Goal: Information Seeking & Learning: Learn about a topic

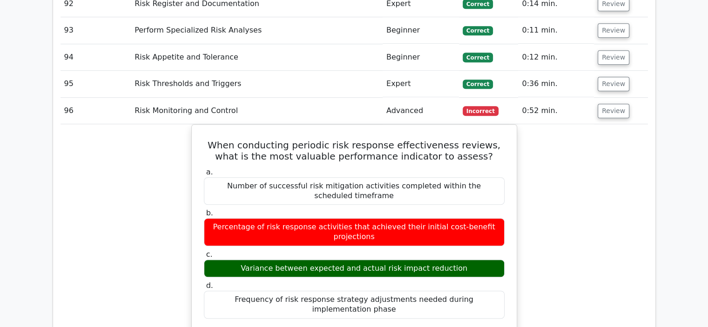
scroll to position [4000, 0]
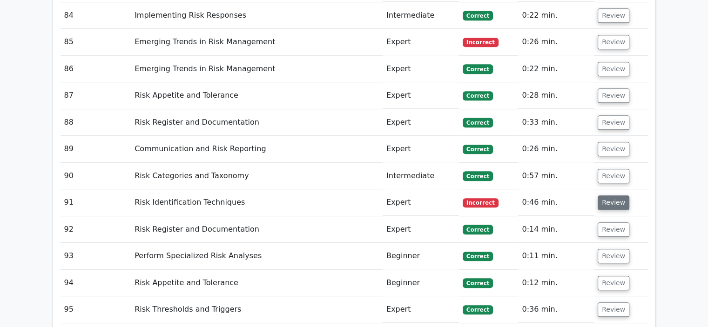
click at [618, 195] on button "Review" at bounding box center [613, 202] width 32 height 14
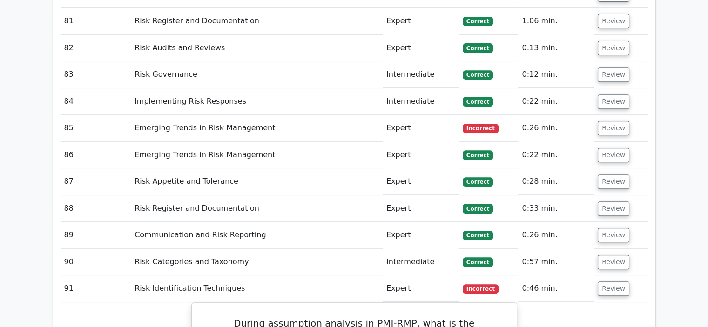
scroll to position [3860, 0]
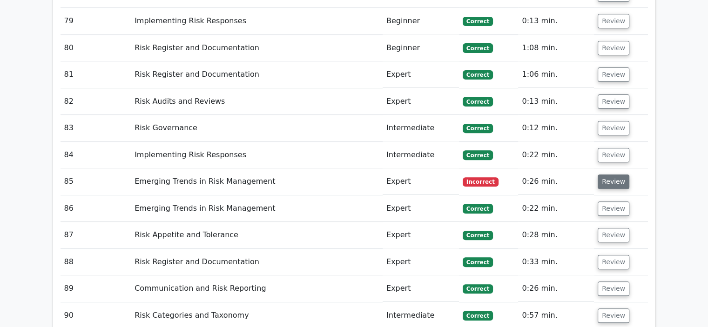
click at [610, 174] on button "Review" at bounding box center [613, 181] width 32 height 14
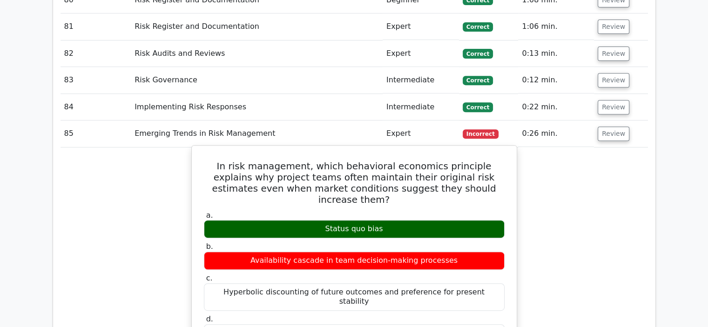
scroll to position [3813, 0]
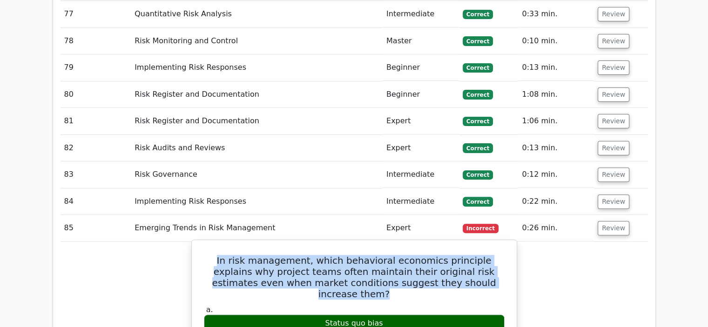
drag, startPoint x: 491, startPoint y: 203, endPoint x: 206, endPoint y: 177, distance: 286.4
click at [206, 255] on h5 "In risk management, which behavioral economics principle explains why project t…" at bounding box center [354, 277] width 302 height 45
copy h5 "In risk management, which behavioral economics principle explains why project t…"
drag, startPoint x: 382, startPoint y: 234, endPoint x: 322, endPoint y: 235, distance: 60.0
click at [322, 315] on div "Status quo bias" at bounding box center [354, 324] width 301 height 18
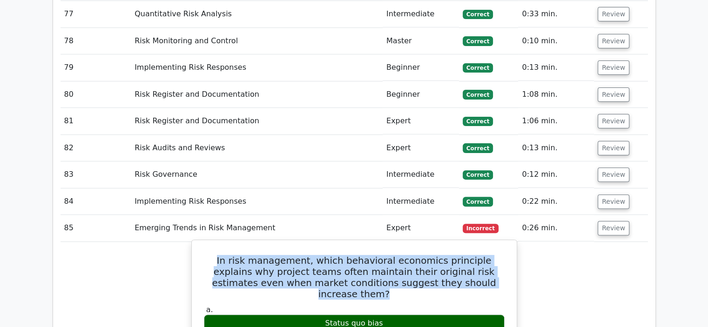
copy div "Status quo bias"
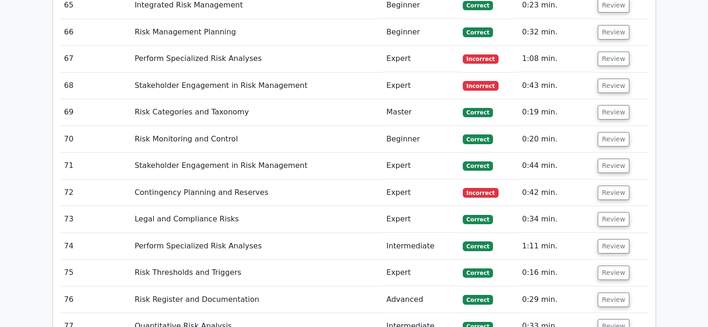
scroll to position [3395, 0]
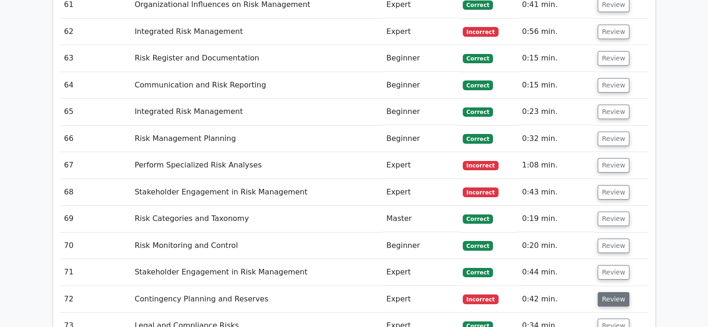
click at [610, 292] on button "Review" at bounding box center [613, 299] width 32 height 14
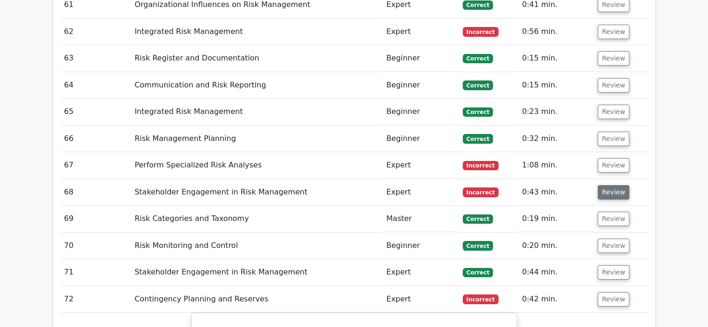
click at [612, 185] on button "Review" at bounding box center [613, 192] width 32 height 14
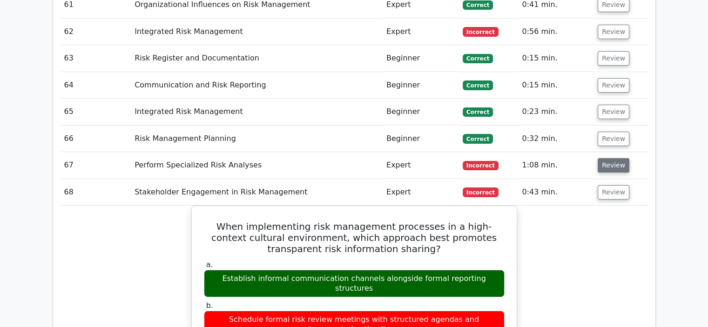
click at [608, 158] on button "Review" at bounding box center [613, 165] width 32 height 14
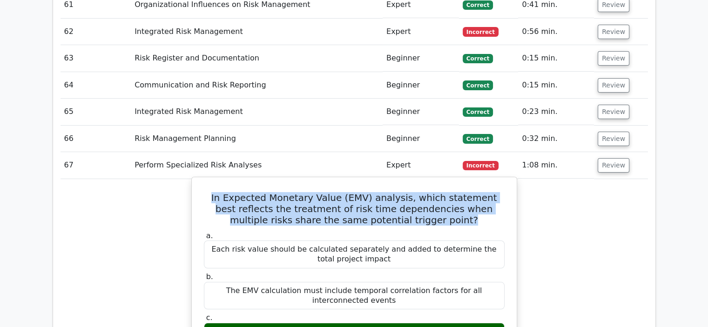
drag, startPoint x: 450, startPoint y: 151, endPoint x: 215, endPoint y: 128, distance: 236.1
copy h5 "In Expected Monetary Value (EMV) analysis, which statement best reflects the tr…"
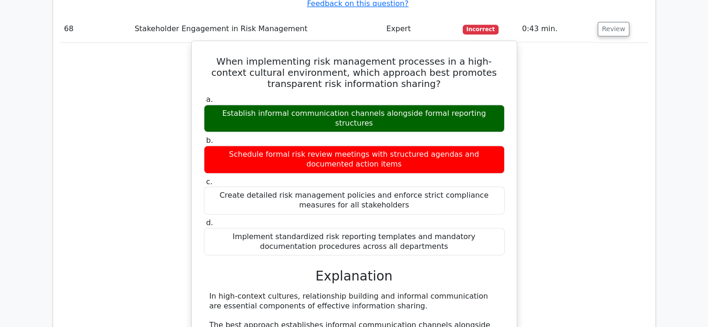
scroll to position [4000, 0]
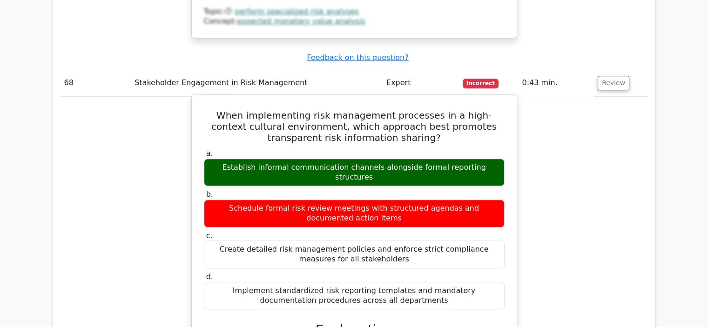
drag, startPoint x: 495, startPoint y: 61, endPoint x: 210, endPoint y: 61, distance: 284.8
click at [210, 159] on div "Establish informal communication channels alongside formal reporting structures" at bounding box center [354, 173] width 301 height 28
copy div "Establish informal communication channels alongside formal reporting structures"
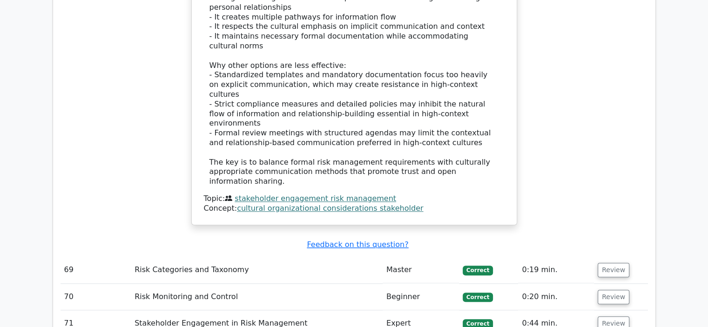
scroll to position [4372, 0]
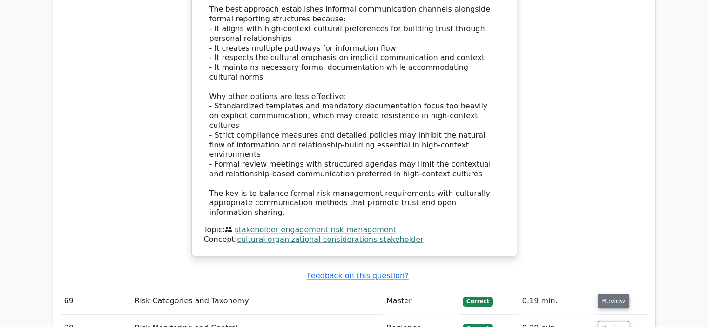
click at [609, 294] on button "Review" at bounding box center [613, 301] width 32 height 14
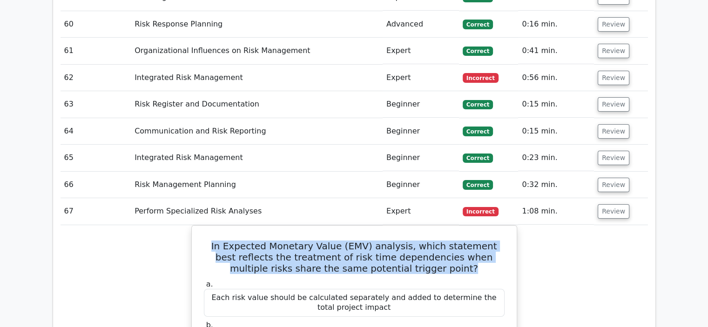
scroll to position [3255, 0]
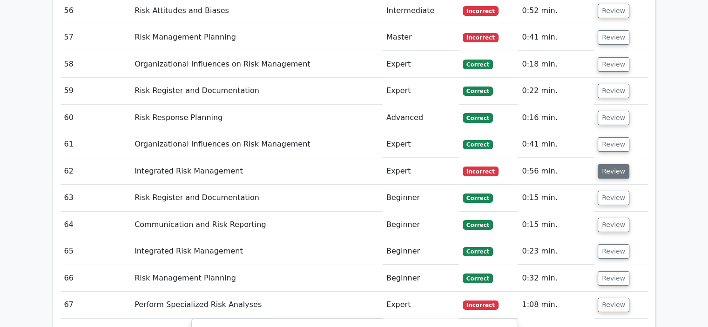
click at [608, 164] on button "Review" at bounding box center [613, 171] width 32 height 14
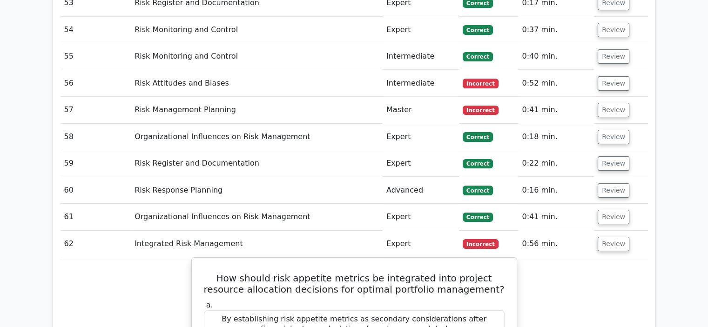
scroll to position [3116, 0]
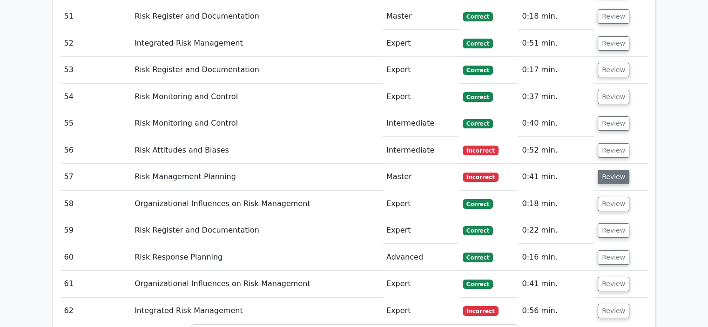
click at [605, 170] on button "Review" at bounding box center [613, 177] width 32 height 14
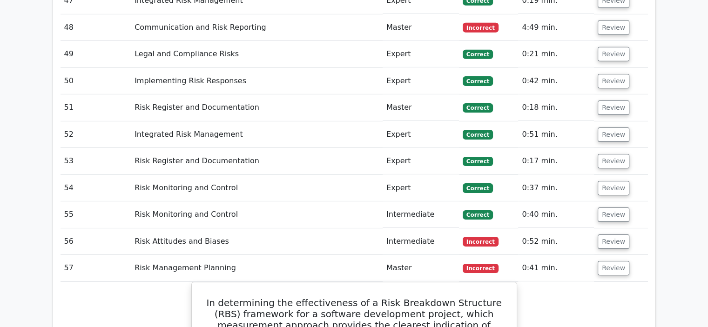
scroll to position [3022, 0]
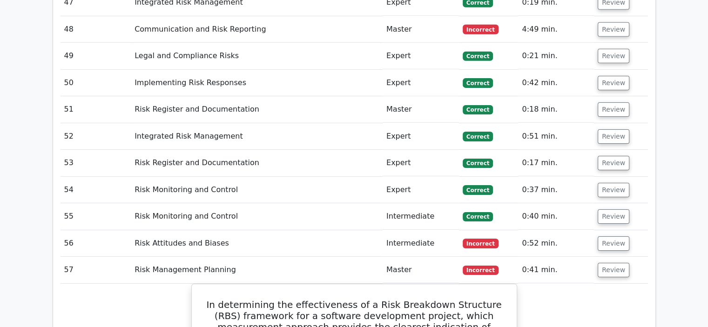
drag, startPoint x: 605, startPoint y: 168, endPoint x: 595, endPoint y: 170, distance: 10.3
click at [605, 236] on button "Review" at bounding box center [613, 243] width 32 height 14
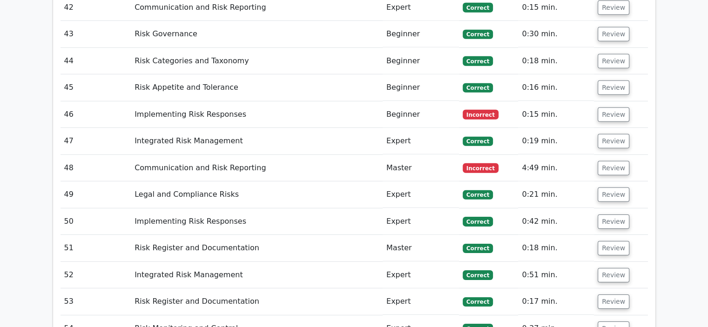
scroll to position [2883, 0]
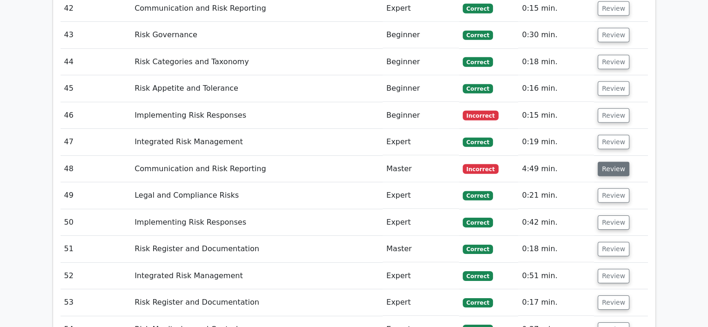
click at [604, 162] on button "Review" at bounding box center [613, 169] width 32 height 14
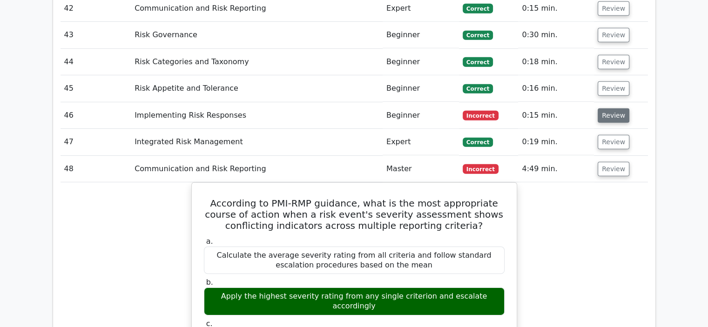
click at [609, 108] on button "Review" at bounding box center [613, 115] width 32 height 14
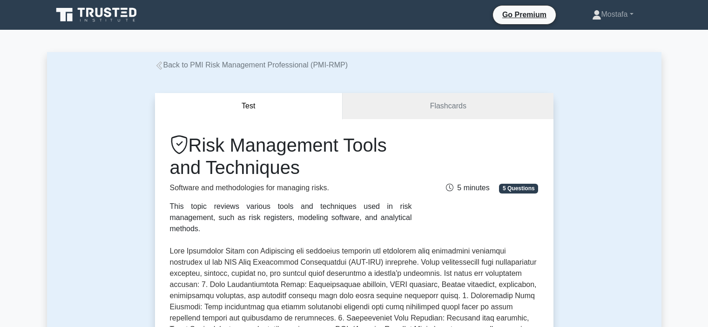
click at [436, 102] on link "Flashcards" at bounding box center [447, 106] width 210 height 27
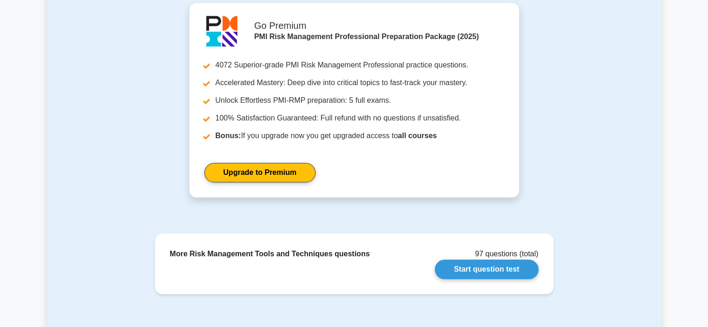
scroll to position [838, 0]
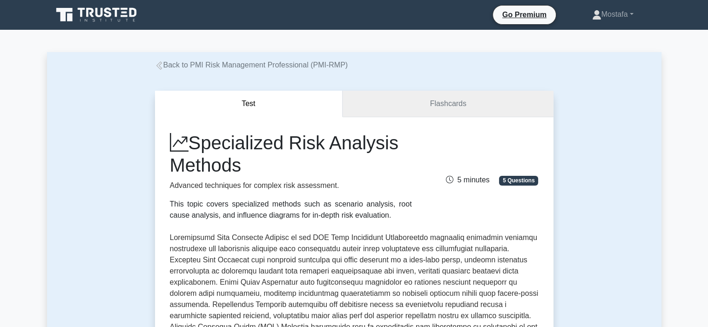
click at [478, 103] on link "Flashcards" at bounding box center [447, 104] width 210 height 27
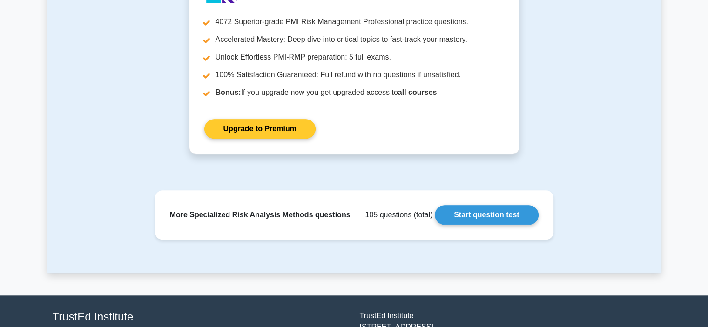
scroll to position [858, 0]
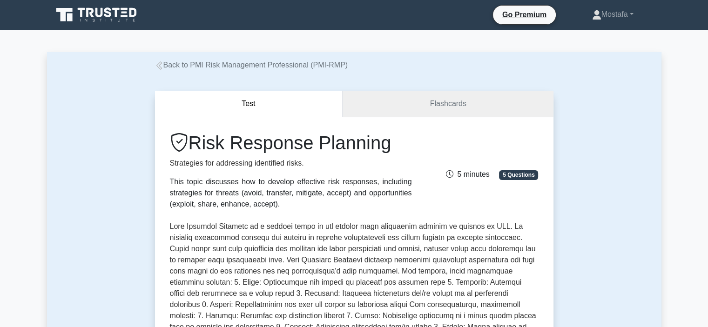
click at [495, 106] on link "Flashcards" at bounding box center [447, 104] width 210 height 27
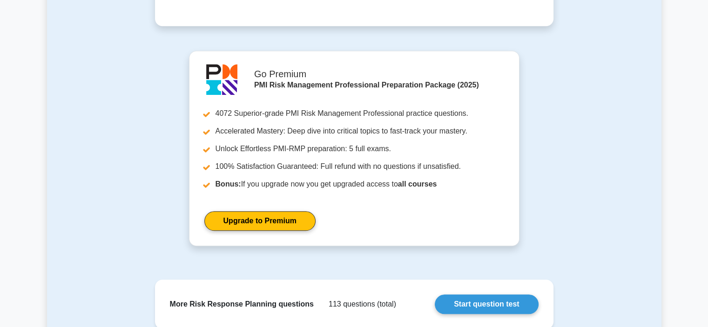
scroll to position [744, 0]
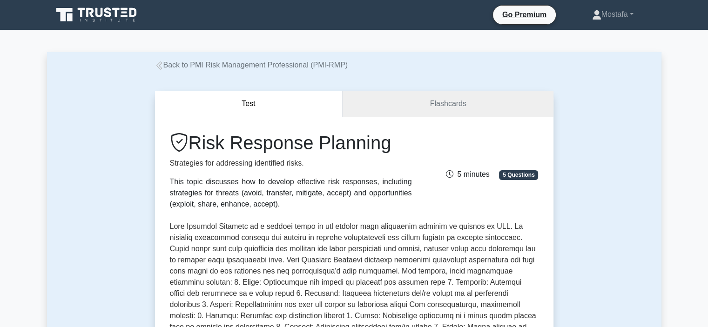
click at [497, 98] on link "Flashcards" at bounding box center [447, 104] width 210 height 27
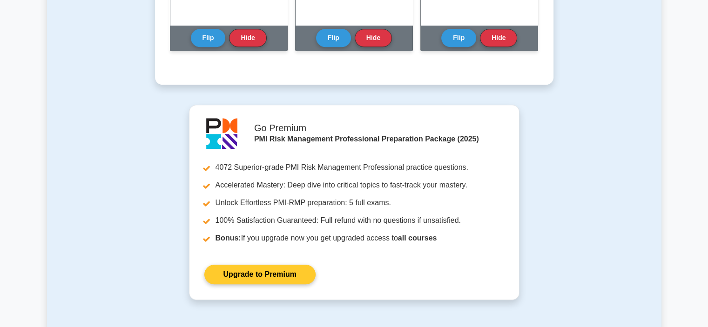
scroll to position [791, 0]
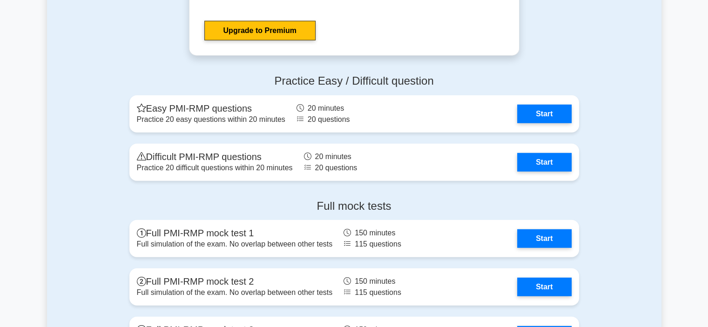
scroll to position [2513, 0]
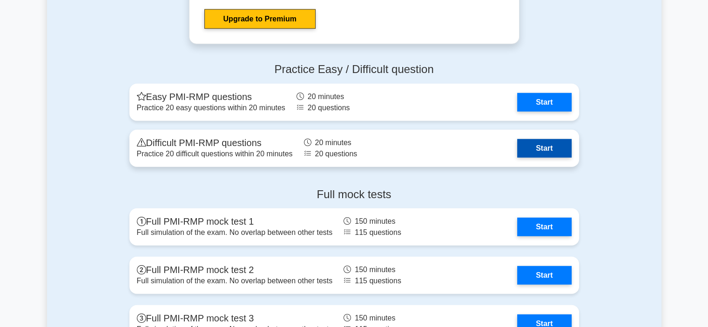
click at [555, 145] on link "Start" at bounding box center [544, 148] width 54 height 19
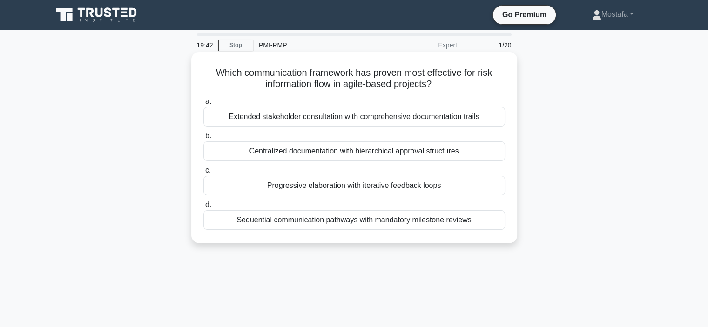
click at [493, 189] on div "Progressive elaboration with iterative feedback loops" at bounding box center [354, 186] width 302 height 20
click at [203, 174] on input "c. Progressive elaboration with iterative feedback loops" at bounding box center [203, 171] width 0 height 6
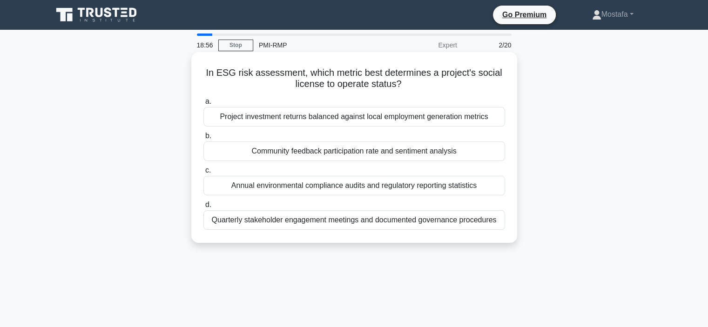
click at [496, 155] on div "Community feedback participation rate and sentiment analysis" at bounding box center [354, 151] width 302 height 20
click at [203, 139] on input "b. Community feedback participation rate and sentiment analysis" at bounding box center [203, 136] width 0 height 6
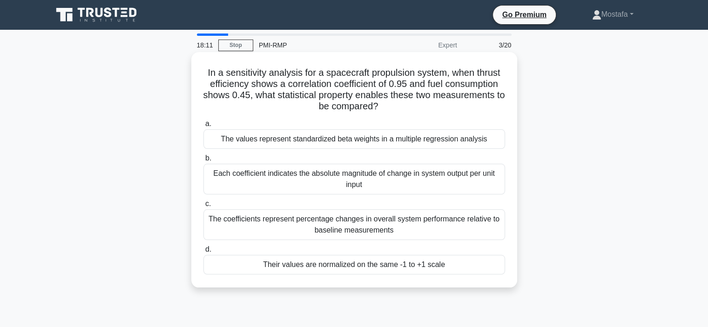
click at [486, 266] on div "Their values are normalized on the same -1 to +1 scale" at bounding box center [354, 265] width 302 height 20
click at [203, 253] on input "d. Their values are normalized on the same -1 to +1 scale" at bounding box center [203, 250] width 0 height 6
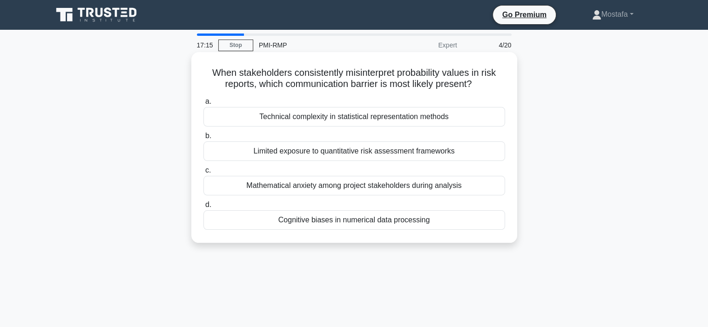
click at [496, 225] on div "Cognitive biases in numerical data processing" at bounding box center [354, 220] width 302 height 20
click at [203, 208] on input "d. Cognitive biases in numerical data processing" at bounding box center [203, 205] width 0 height 6
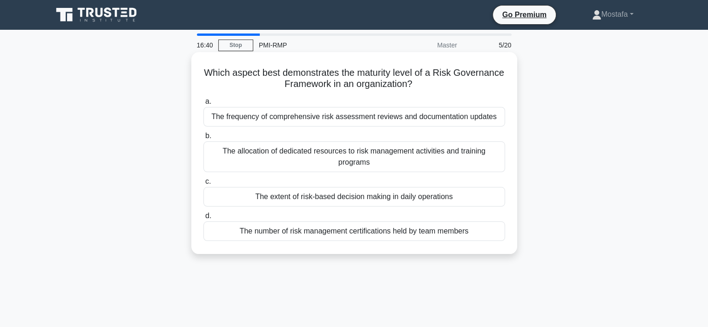
click at [496, 198] on div "The extent of risk-based decision making in daily operations" at bounding box center [354, 197] width 302 height 20
click at [203, 185] on input "c. The extent of risk-based decision making in daily operations" at bounding box center [203, 182] width 0 height 6
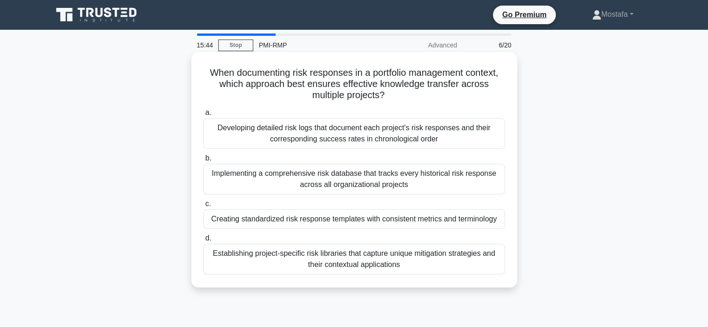
click at [487, 140] on div "Developing detailed risk logs that document each project's risk responses and t…" at bounding box center [354, 133] width 302 height 31
click at [203, 116] on input "a. Developing detailed risk logs that document each project's risk responses an…" at bounding box center [203, 113] width 0 height 6
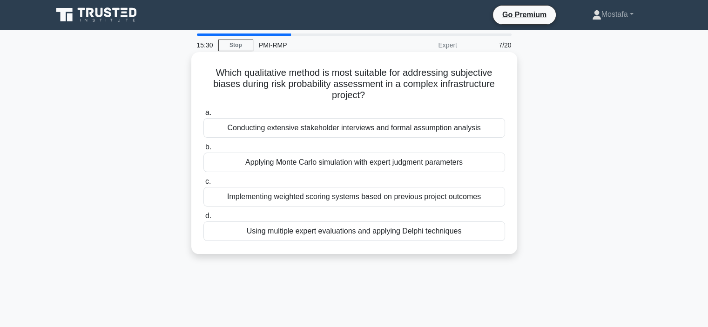
click at [491, 163] on div "Applying Monte Carlo simulation with expert judgment parameters" at bounding box center [354, 163] width 302 height 20
click at [203, 150] on input "b. Applying Monte Carlo simulation with expert judgment parameters" at bounding box center [203, 147] width 0 height 6
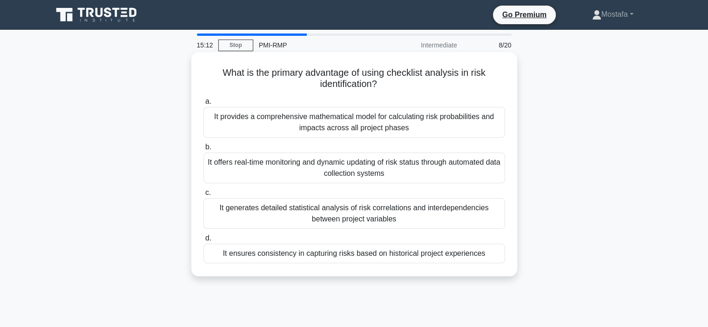
click at [501, 257] on div "It ensures consistency in capturing risks based on historical project experienc…" at bounding box center [354, 254] width 302 height 20
click at [203, 241] on input "d. It ensures consistency in capturing risks based on historical project experi…" at bounding box center [203, 238] width 0 height 6
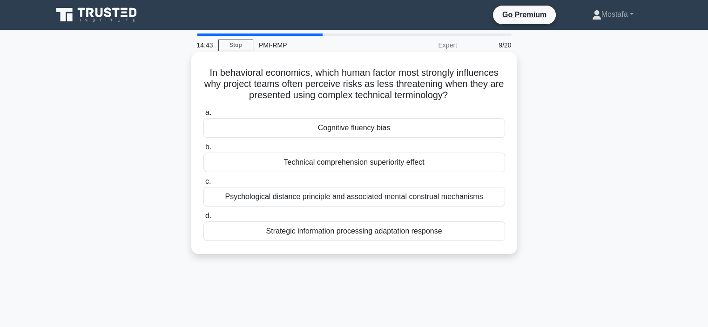
click at [488, 129] on div "Cognitive fluency bias" at bounding box center [354, 128] width 302 height 20
click at [203, 116] on input "a. Cognitive fluency bias" at bounding box center [203, 113] width 0 height 6
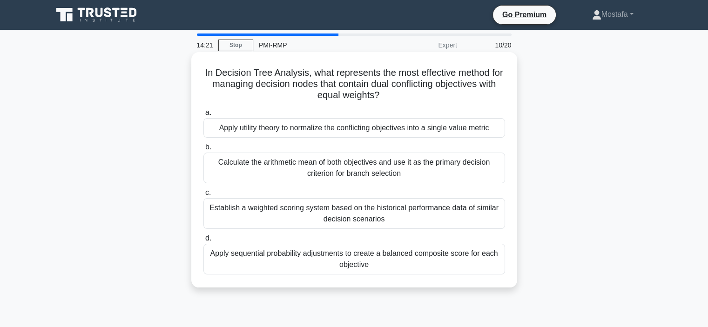
click at [490, 223] on div "Establish a weighted scoring system based on the historical performance data of…" at bounding box center [354, 213] width 302 height 31
click at [203, 196] on input "c. Establish a weighted scoring system based on the historical performance data…" at bounding box center [203, 193] width 0 height 6
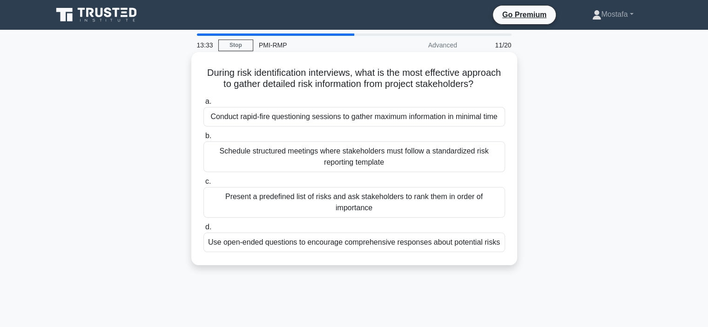
click at [497, 252] on div "Use open-ended questions to encourage comprehensive responses about potential r…" at bounding box center [354, 243] width 302 height 20
click at [203, 230] on input "d. Use open-ended questions to encourage comprehensive responses about potentia…" at bounding box center [203, 227] width 0 height 6
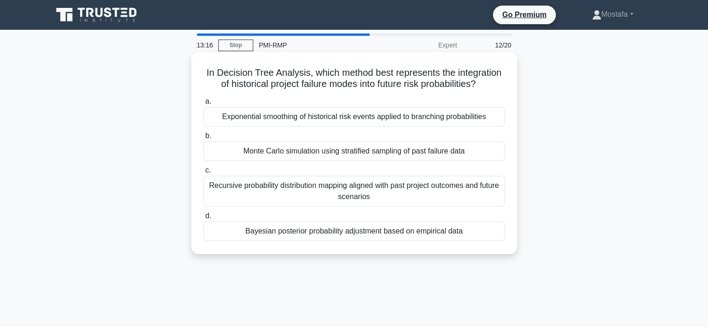
click at [503, 117] on div "Exponential smoothing of historical risk events applied to branching probabilit…" at bounding box center [354, 117] width 302 height 20
click at [203, 105] on input "a. Exponential smoothing of historical risk events applied to branching probabi…" at bounding box center [203, 102] width 0 height 6
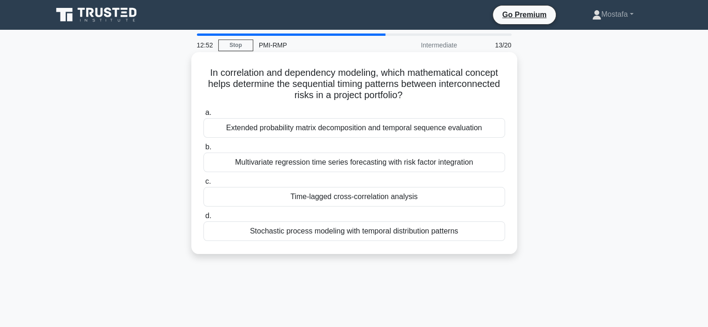
click at [493, 196] on div "Time-lagged cross-correlation analysis" at bounding box center [354, 197] width 302 height 20
click at [203, 185] on input "c. Time-lagged cross-correlation analysis" at bounding box center [203, 182] width 0 height 6
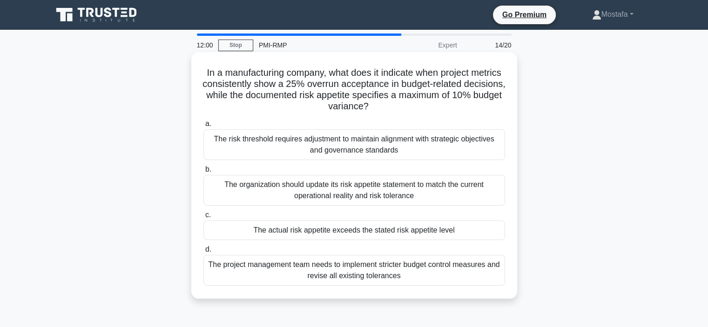
click at [487, 231] on div "The actual risk appetite exceeds the stated risk appetite level" at bounding box center [354, 231] width 302 height 20
click at [203, 218] on input "c. The actual risk appetite exceeds the stated risk appetite level" at bounding box center [203, 215] width 0 height 6
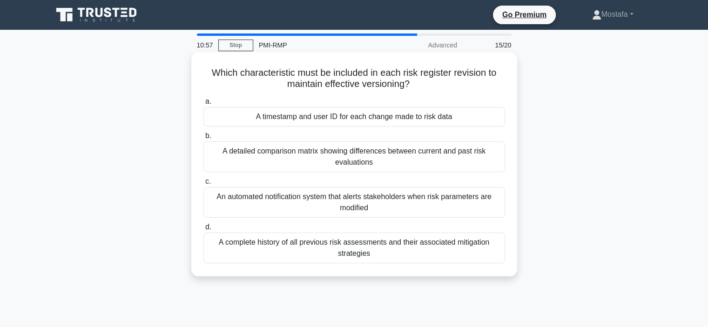
click at [495, 117] on div "A timestamp and user ID for each change made to risk data" at bounding box center [354, 117] width 302 height 20
click at [203, 105] on input "a. A timestamp and user ID for each change made to risk data" at bounding box center [203, 102] width 0 height 6
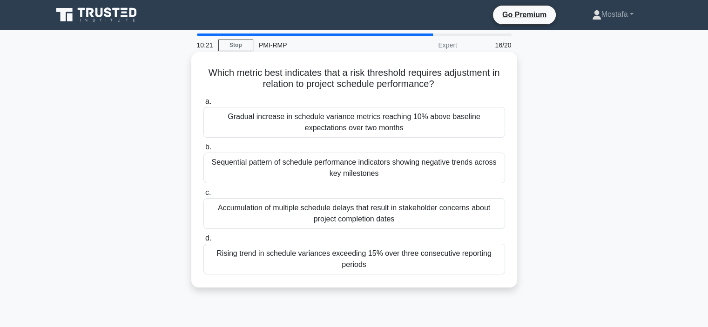
click at [491, 267] on div "Rising trend in schedule variances exceeding 15% over three consecutive reporti…" at bounding box center [354, 259] width 302 height 31
click at [203, 241] on input "d. Rising trend in schedule variances exceeding 15% over three consecutive repo…" at bounding box center [203, 238] width 0 height 6
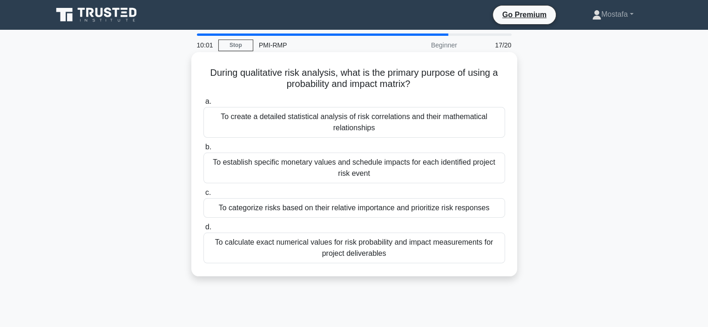
click at [498, 211] on div "To categorize risks based on their relative importance and prioritize risk resp…" at bounding box center [354, 208] width 302 height 20
click at [203, 196] on input "c. To categorize risks based on their relative importance and prioritize risk r…" at bounding box center [203, 193] width 0 height 6
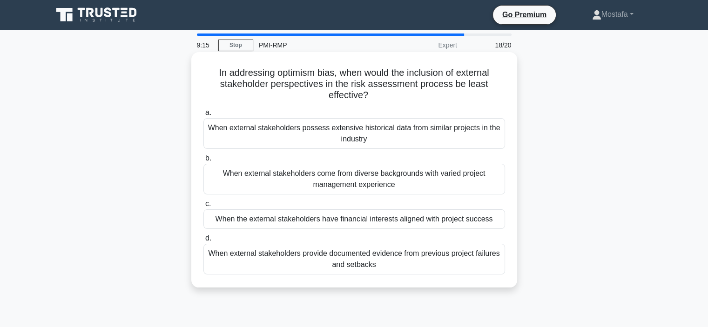
click at [495, 188] on div "When external stakeholders come from diverse backgrounds with varied project ma…" at bounding box center [354, 179] width 302 height 31
click at [203, 161] on input "b. When external stakeholders come from diverse backgrounds with varied project…" at bounding box center [203, 158] width 0 height 6
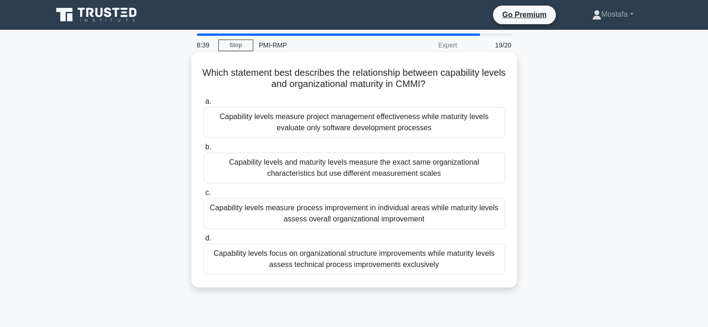
click at [491, 221] on div "Capability levels measure process improvement in individual areas while maturit…" at bounding box center [354, 213] width 302 height 31
click at [203, 196] on input "c. Capability levels measure process improvement in individual areas while matu…" at bounding box center [203, 193] width 0 height 6
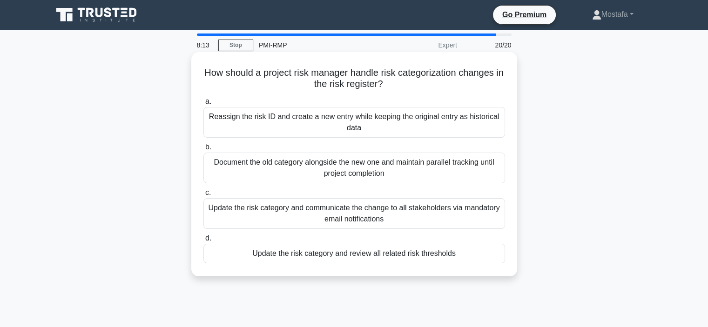
click at [485, 257] on div "Update the risk category and review all related risk thresholds" at bounding box center [354, 254] width 302 height 20
click at [203, 241] on input "d. Update the risk category and review all related risk thresholds" at bounding box center [203, 238] width 0 height 6
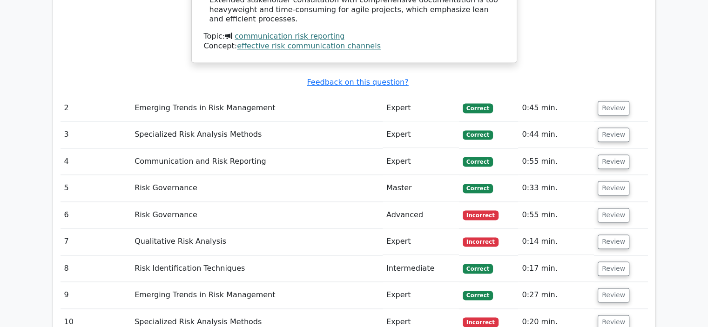
scroll to position [1349, 0]
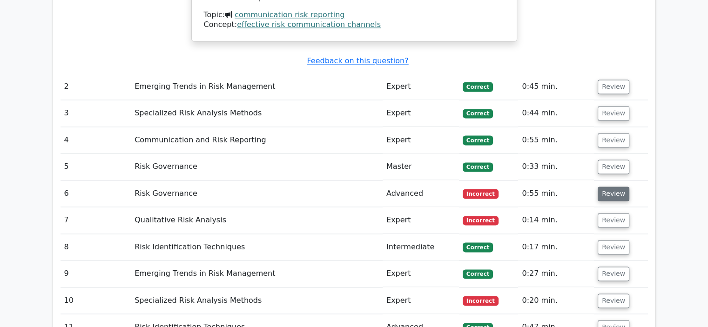
click at [613, 187] on button "Review" at bounding box center [613, 194] width 32 height 14
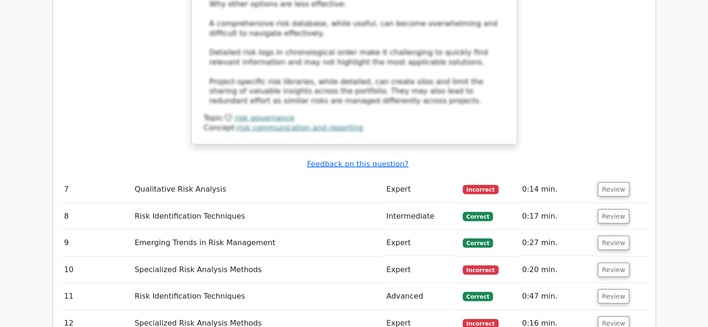
scroll to position [1908, 0]
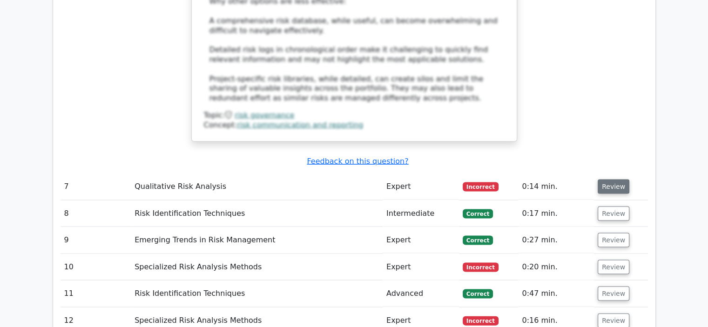
click at [605, 180] on button "Review" at bounding box center [613, 187] width 32 height 14
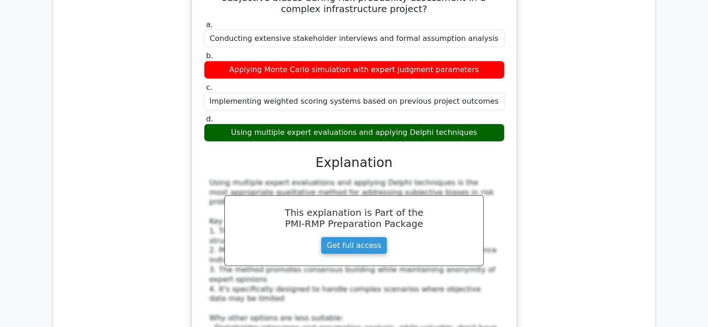
scroll to position [2419, 0]
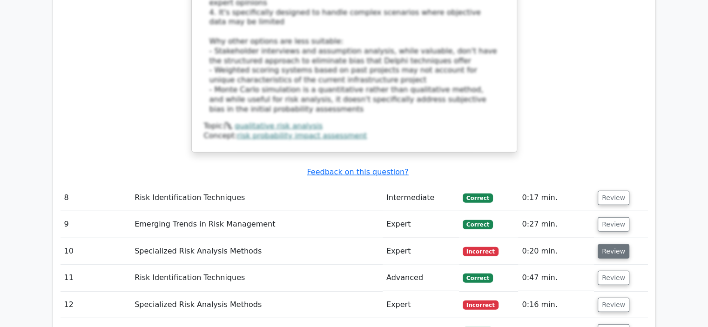
click at [610, 244] on button "Review" at bounding box center [613, 251] width 32 height 14
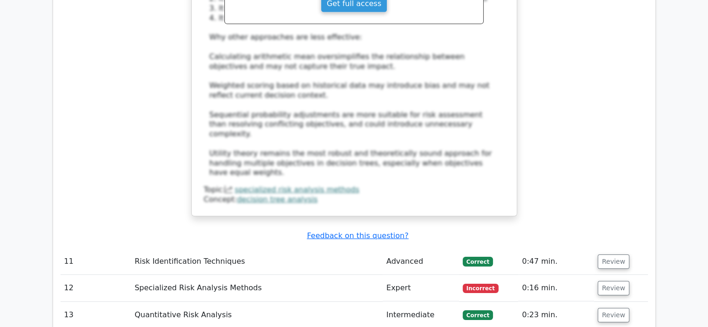
scroll to position [3117, 0]
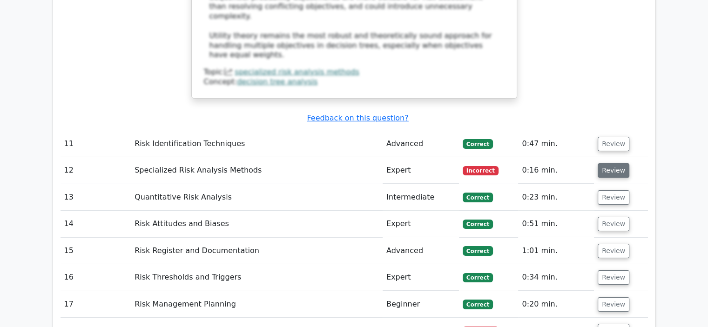
click at [613, 163] on button "Review" at bounding box center [613, 170] width 32 height 14
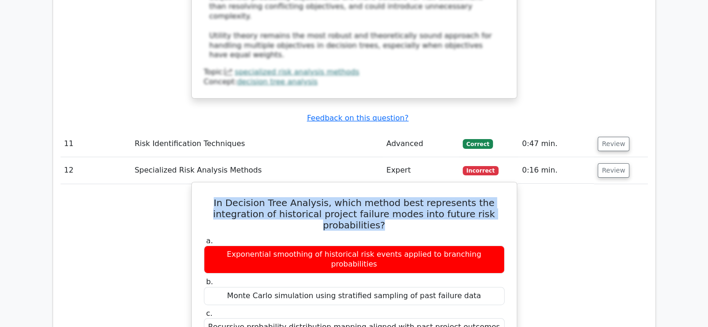
drag, startPoint x: 493, startPoint y: 128, endPoint x: 194, endPoint y: 107, distance: 299.4
copy h5 "In Decision Tree Analysis, which method best represents the integration of hist…"
drag, startPoint x: 471, startPoint y: 260, endPoint x: 240, endPoint y: 260, distance: 231.2
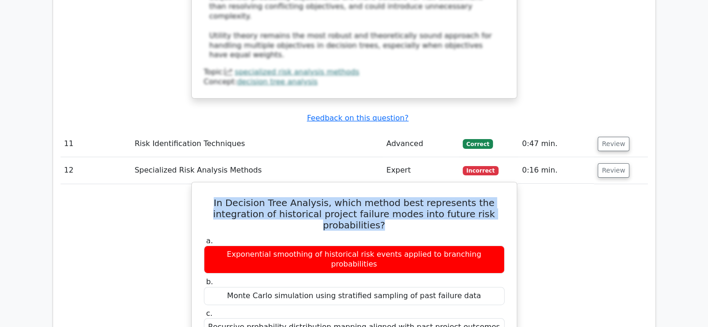
copy div "Bayesian posterior probability adjustment based on empirical data"
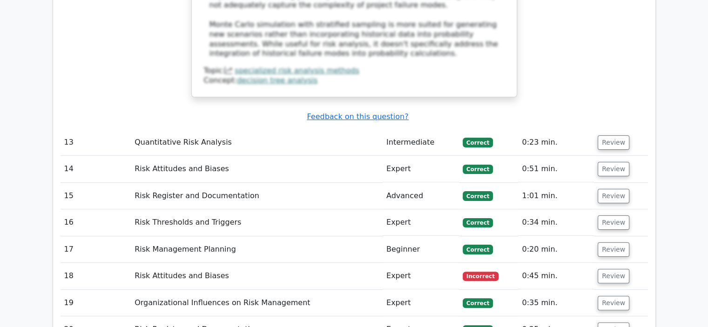
scroll to position [3722, 0]
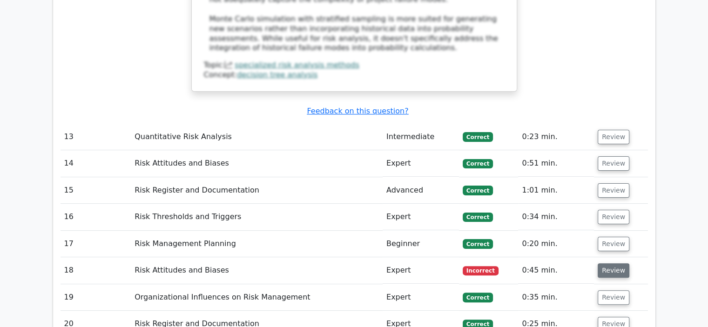
click at [601, 263] on button "Review" at bounding box center [613, 270] width 32 height 14
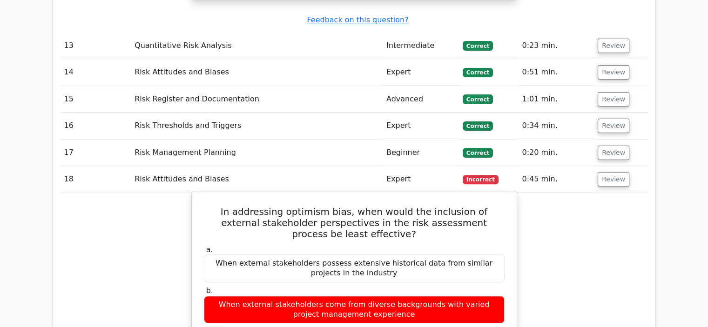
scroll to position [3815, 0]
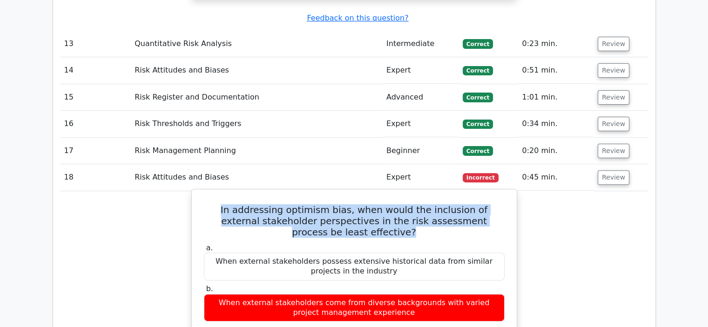
drag, startPoint x: 382, startPoint y: 112, endPoint x: 200, endPoint y: 84, distance: 184.0
copy h5 "In addressing optimism bias, when would the inclusion of external stakeholder p…"
drag, startPoint x: 497, startPoint y: 225, endPoint x: 211, endPoint y: 223, distance: 286.2
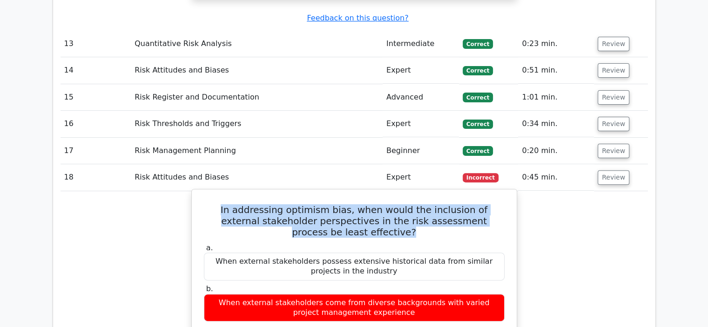
copy div "When the external stakeholders have financial interests aligned with project su…"
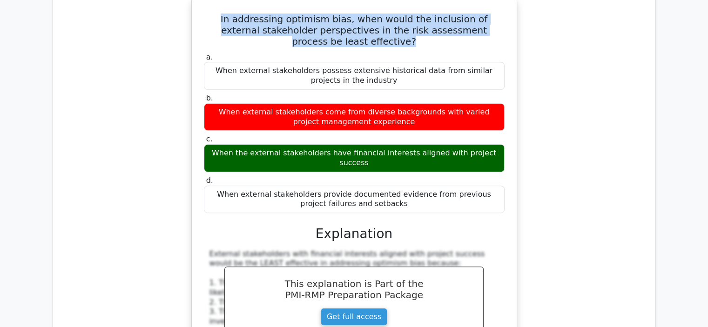
scroll to position [3862, 0]
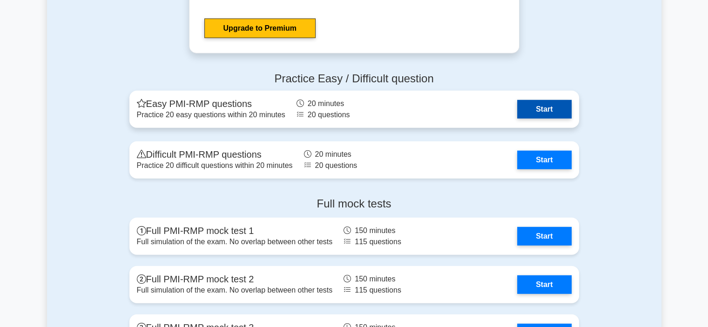
scroll to position [2513, 0]
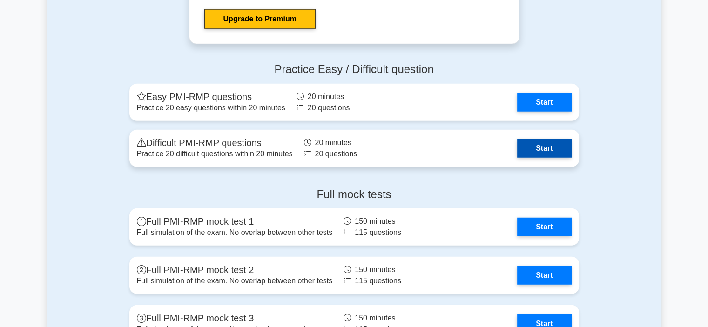
click at [545, 143] on link "Start" at bounding box center [544, 148] width 54 height 19
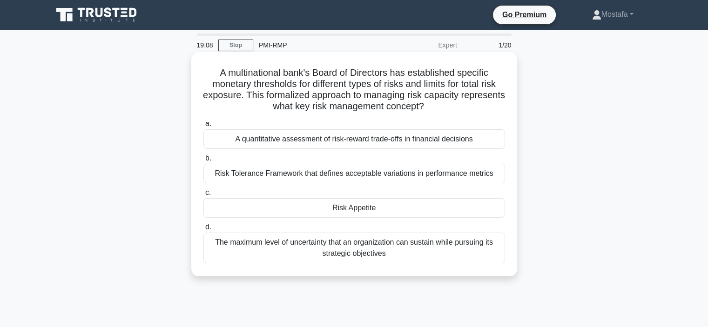
click at [496, 176] on div "Risk Tolerance Framework that defines acceptable variations in performance metr…" at bounding box center [354, 174] width 302 height 20
click at [203, 161] on input "b. Risk Tolerance Framework that defines acceptable variations in performance m…" at bounding box center [203, 158] width 0 height 6
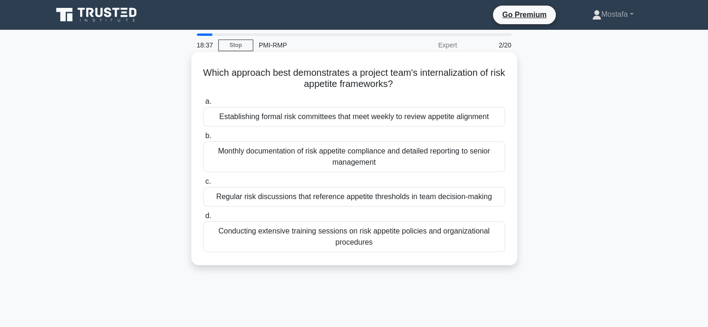
click at [499, 200] on div "Regular risk discussions that reference appetite thresholds in team decision-ma…" at bounding box center [354, 197] width 302 height 20
click at [203, 185] on input "c. Regular risk discussions that reference appetite thresholds in team decision…" at bounding box center [203, 182] width 0 height 6
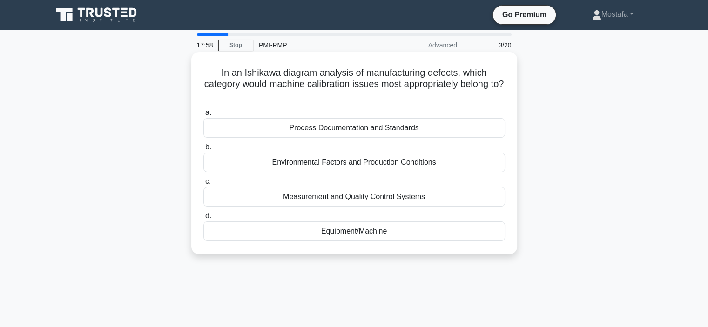
click at [495, 129] on div "Process Documentation and Standards" at bounding box center [354, 128] width 302 height 20
click at [203, 116] on input "a. Process Documentation and Standards" at bounding box center [203, 113] width 0 height 6
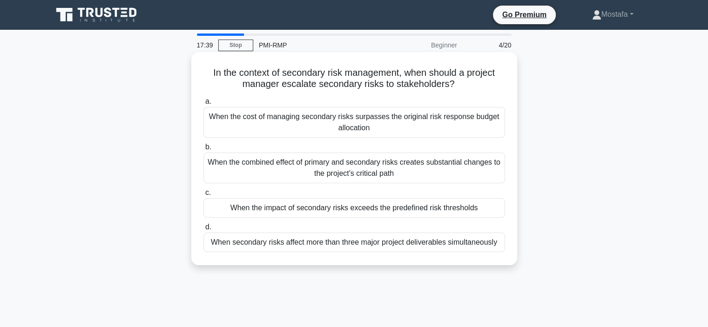
click at [494, 211] on div "When the impact of secondary risks exceeds the predefined risk thresholds" at bounding box center [354, 208] width 302 height 20
click at [203, 196] on input "c. When the impact of secondary risks exceeds the predefined risk thresholds" at bounding box center [203, 193] width 0 height 6
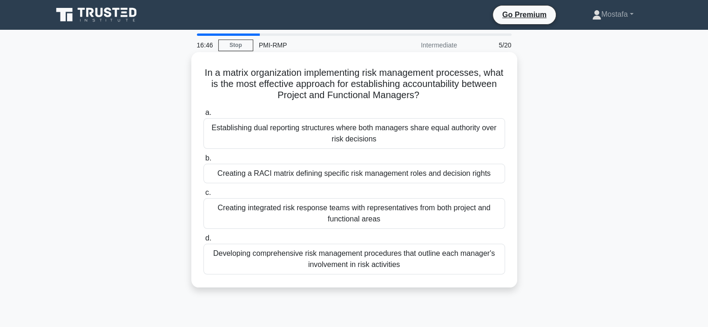
click at [490, 221] on div "Creating integrated risk response teams with representatives from both project …" at bounding box center [354, 213] width 302 height 31
click at [203, 196] on input "c. Creating integrated risk response teams with representatives from both proje…" at bounding box center [203, 193] width 0 height 6
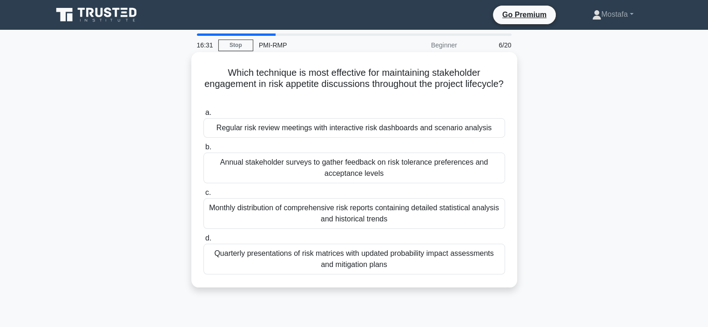
click at [495, 131] on div "Regular risk review meetings with interactive risk dashboards and scenario anal…" at bounding box center [354, 128] width 302 height 20
click at [203, 116] on input "a. Regular risk review meetings with interactive risk dashboards and scenario a…" at bounding box center [203, 113] width 0 height 6
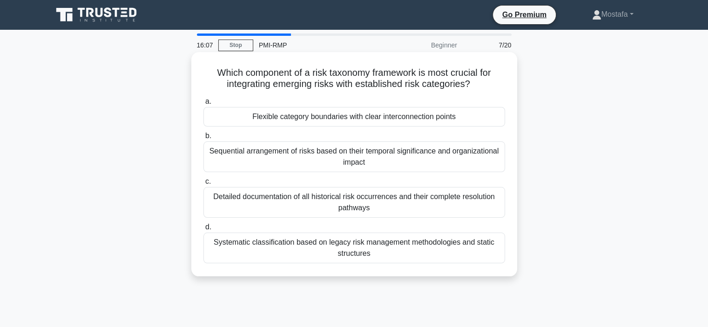
click at [493, 119] on div "Flexible category boundaries with clear interconnection points" at bounding box center [354, 117] width 302 height 20
click at [203, 105] on input "a. Flexible category boundaries with clear interconnection points" at bounding box center [203, 102] width 0 height 6
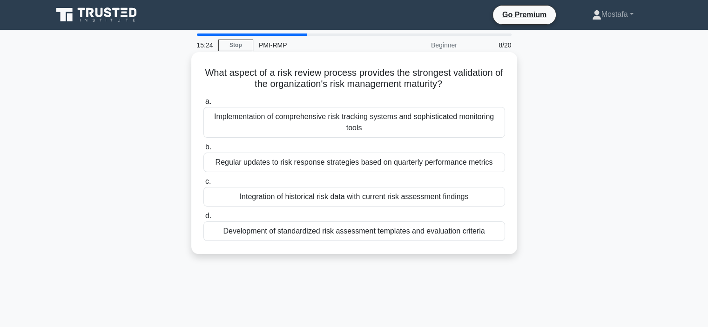
click at [490, 199] on div "Integration of historical risk data with current risk assessment findings" at bounding box center [354, 197] width 302 height 20
click at [203, 185] on input "c. Integration of historical risk data with current risk assessment findings" at bounding box center [203, 182] width 0 height 6
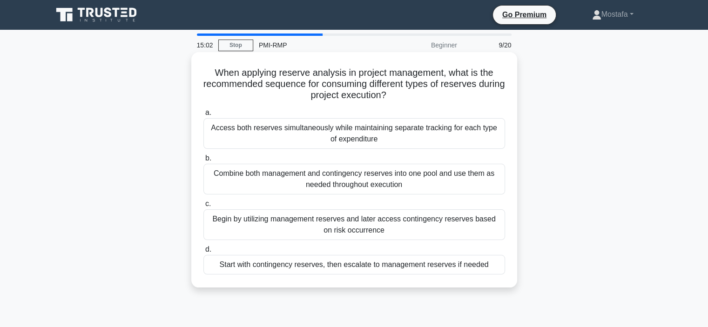
click at [496, 269] on div "Start with contingency reserves, then escalate to management reserves if needed" at bounding box center [354, 265] width 302 height 20
click at [203, 253] on input "d. Start with contingency reserves, then escalate to management reserves if nee…" at bounding box center [203, 250] width 0 height 6
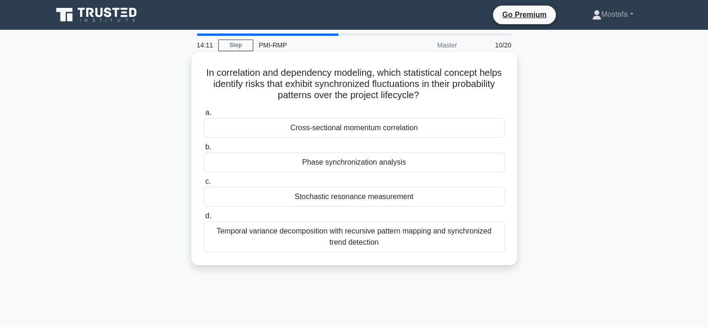
click at [496, 247] on div "Temporal variance decomposition with recursive pattern mapping and synchronized…" at bounding box center [354, 236] width 302 height 31
click at [203, 219] on input "d. Temporal variance decomposition with recursive pattern mapping and synchroni…" at bounding box center [203, 216] width 0 height 6
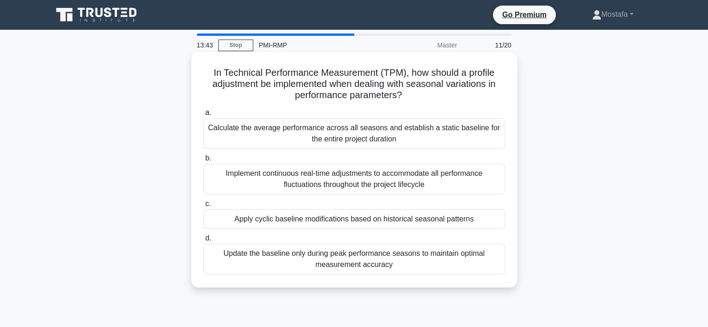
click at [490, 223] on div "Apply cyclic baseline modifications based on historical seasonal patterns" at bounding box center [354, 219] width 302 height 20
click at [203, 207] on input "c. Apply cyclic baseline modifications based on historical seasonal patterns" at bounding box center [203, 204] width 0 height 6
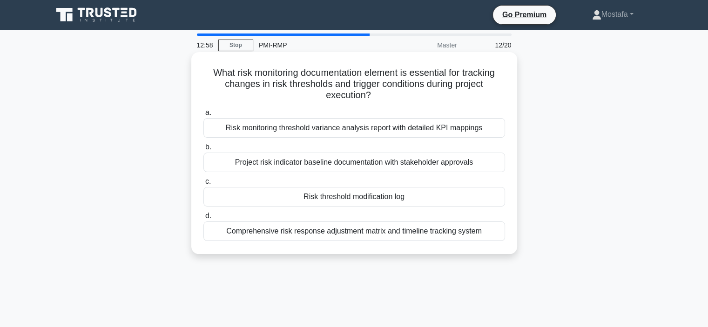
click at [498, 132] on div "Risk monitoring threshold variance analysis report with detailed KPI mappings" at bounding box center [354, 128] width 302 height 20
click at [203, 116] on input "a. Risk monitoring threshold variance analysis report with detailed KPI mappings" at bounding box center [203, 113] width 0 height 6
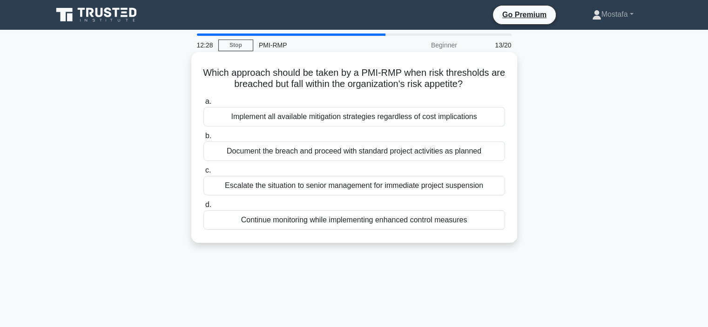
click at [492, 221] on div "Continue monitoring while implementing enhanced control measures" at bounding box center [354, 220] width 302 height 20
click at [203, 208] on input "d. Continue monitoring while implementing enhanced control measures" at bounding box center [203, 205] width 0 height 6
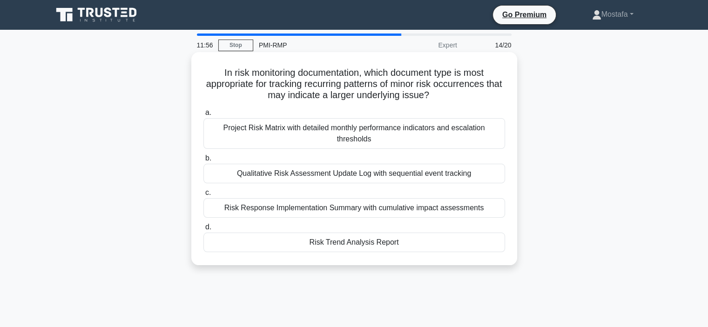
click at [433, 247] on div "Risk Trend Analysis Report" at bounding box center [354, 243] width 302 height 20
click at [203, 230] on input "d. Risk Trend Analysis Report" at bounding box center [203, 227] width 0 height 6
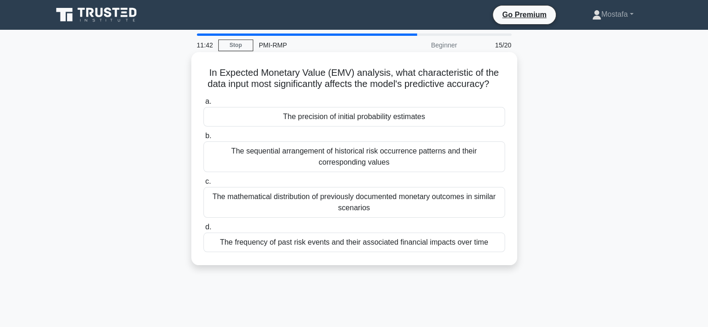
click at [462, 127] on div "The precision of initial probability estimates" at bounding box center [354, 117] width 302 height 20
click at [203, 105] on input "a. The precision of initial probability estimates" at bounding box center [203, 102] width 0 height 6
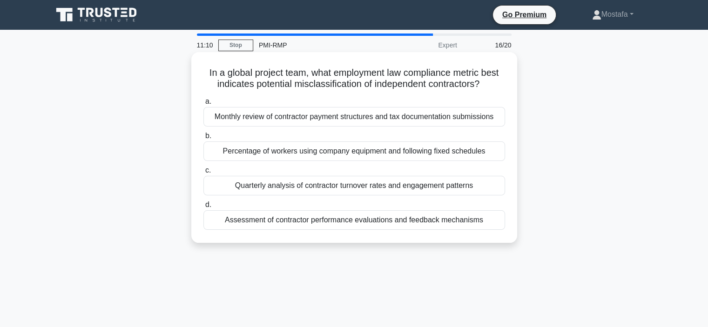
click at [495, 154] on div "Percentage of workers using company equipment and following fixed schedules" at bounding box center [354, 151] width 302 height 20
click at [203, 139] on input "b. Percentage of workers using company equipment and following fixed schedules" at bounding box center [203, 136] width 0 height 6
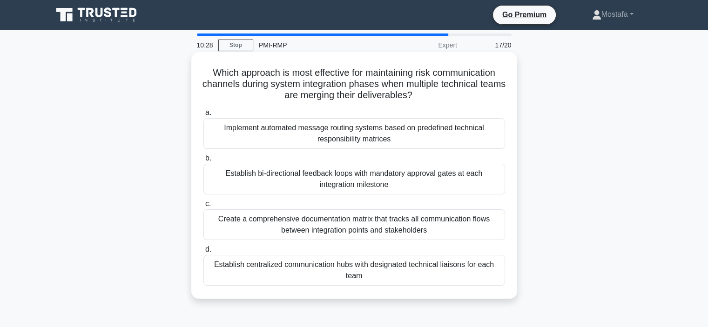
click at [476, 275] on div "Establish centralized communication hubs with designated technical liaisons for…" at bounding box center [354, 270] width 302 height 31
click at [203, 253] on input "d. Establish centralized communication hubs with designated technical liaisons …" at bounding box center [203, 250] width 0 height 6
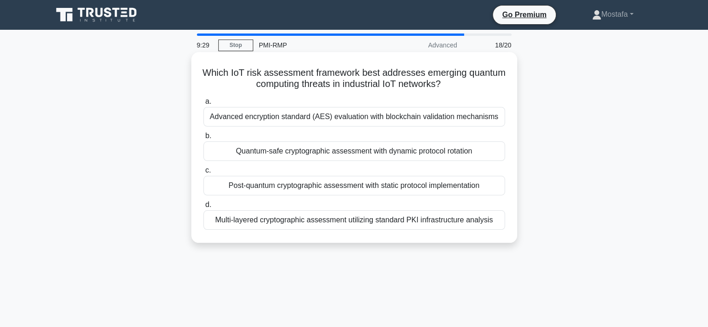
click at [488, 153] on div "Quantum-safe cryptographic assessment with dynamic protocol rotation" at bounding box center [354, 151] width 302 height 20
click at [203, 139] on input "b. Quantum-safe cryptographic assessment with dynamic protocol rotation" at bounding box center [203, 136] width 0 height 6
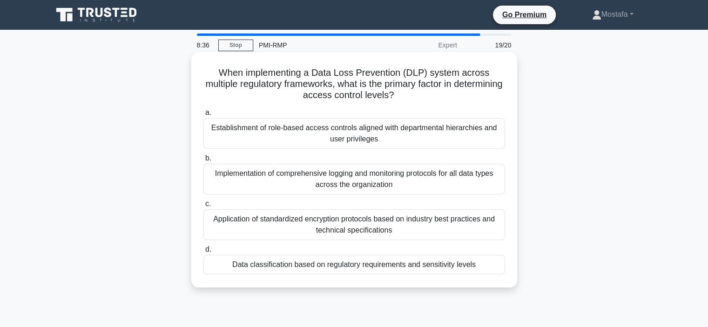
click at [497, 141] on div "Establishment of role-based access controls aligned with departmental hierarchi…" at bounding box center [354, 133] width 302 height 31
click at [203, 116] on input "a. Establishment of role-based access controls aligned with departmental hierar…" at bounding box center [203, 113] width 0 height 6
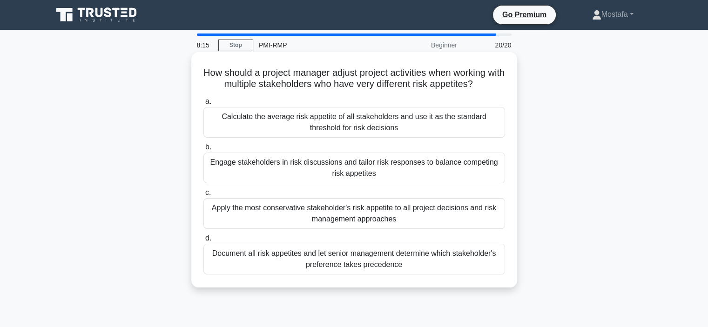
click at [490, 174] on div "Engage stakeholders in risk discussions and tailor risk responses to balance co…" at bounding box center [354, 168] width 302 height 31
click at [203, 150] on input "b. Engage stakeholders in risk discussions and tailor risk responses to balance…" at bounding box center [203, 147] width 0 height 6
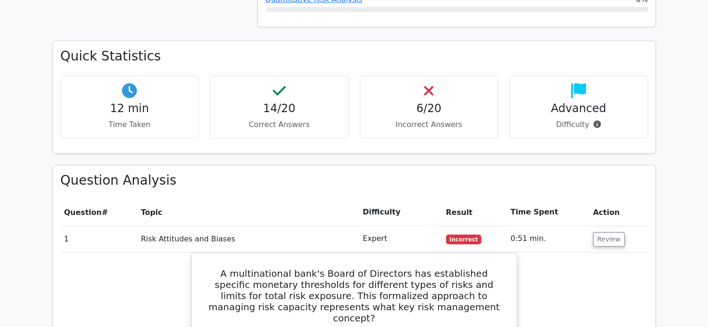
scroll to position [884, 0]
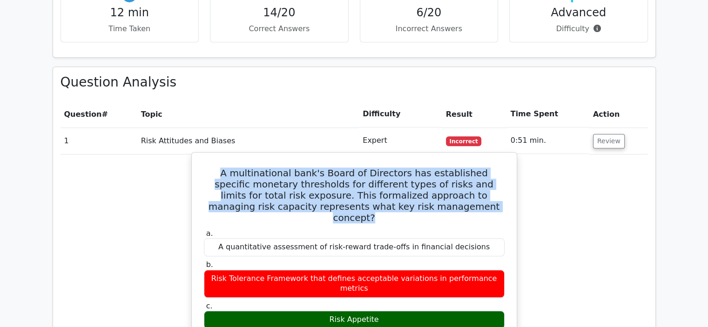
drag, startPoint x: 473, startPoint y: 178, endPoint x: 208, endPoint y: 137, distance: 267.8
copy h5 "A multinational bank's Board of Directors has established specific monetary thr…"
drag, startPoint x: 382, startPoint y: 264, endPoint x: 329, endPoint y: 266, distance: 53.1
click at [329, 311] on div "Risk Appetite" at bounding box center [354, 320] width 301 height 18
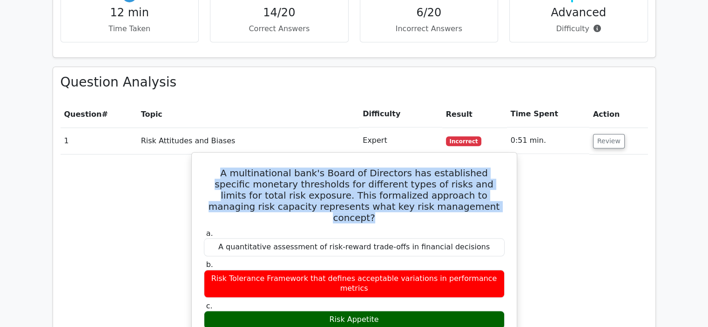
copy div "Risk Appetite"
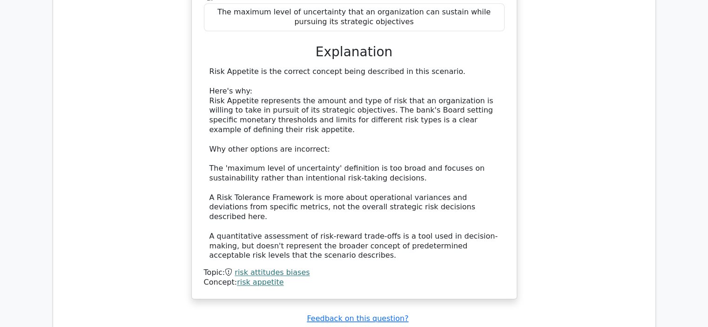
scroll to position [1442, 0]
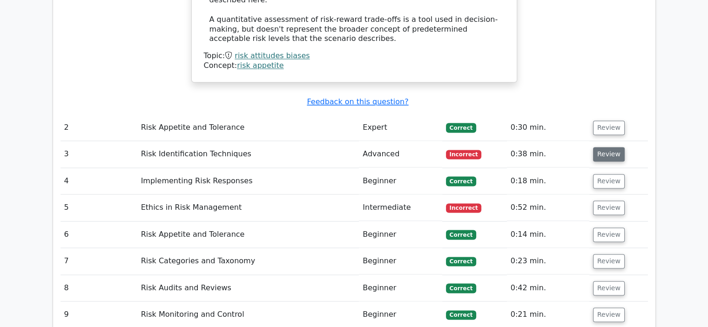
click at [614, 147] on button "Review" at bounding box center [609, 154] width 32 height 14
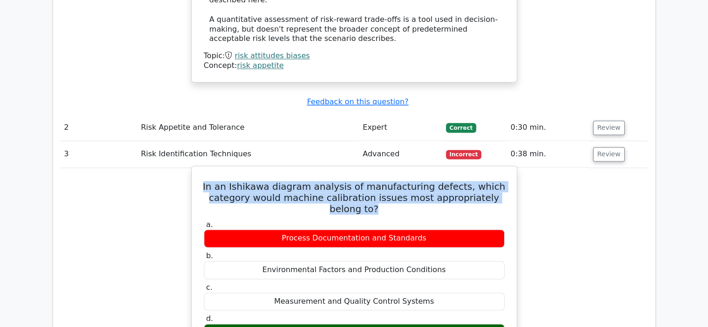
drag, startPoint x: 375, startPoint y: 143, endPoint x: 248, endPoint y: 120, distance: 129.6
copy h5 "In an Ishikawa diagram analysis of manufacturing defects, which category would …"
drag, startPoint x: 397, startPoint y: 262, endPoint x: 309, endPoint y: 262, distance: 88.4
click at [309, 324] on div "Equipment/Machine" at bounding box center [354, 333] width 301 height 18
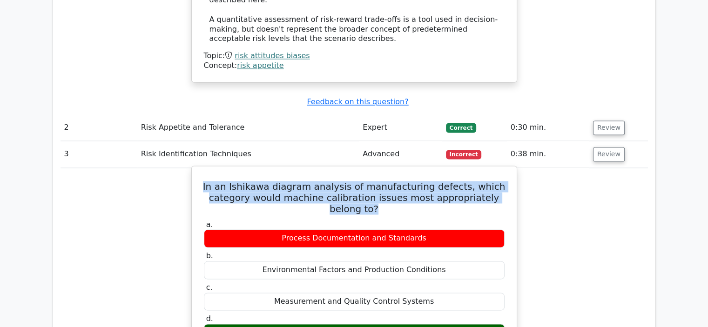
copy div "Equipment/Machine"
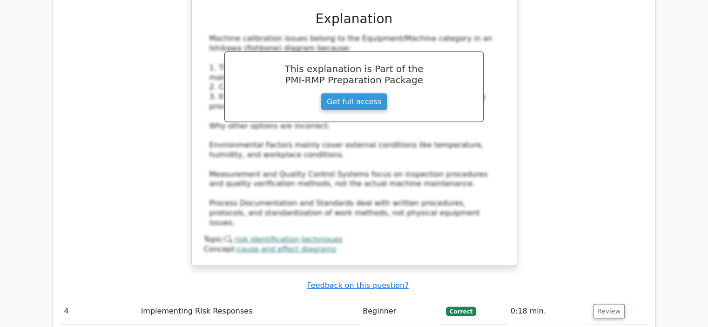
scroll to position [1908, 0]
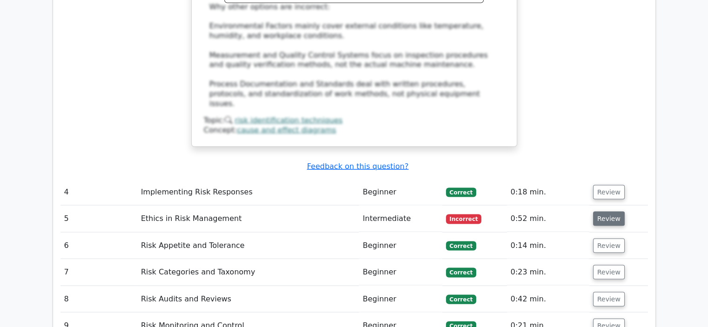
click at [605, 212] on button "Review" at bounding box center [609, 219] width 32 height 14
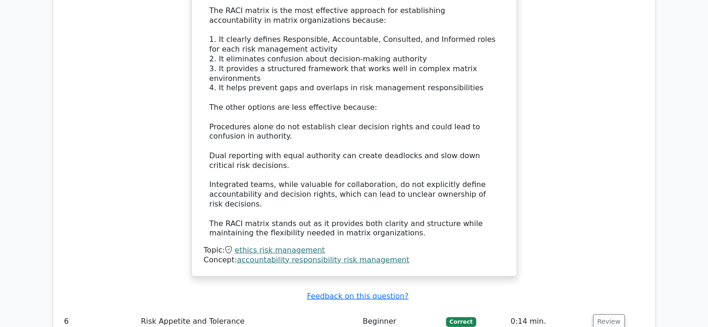
scroll to position [2513, 0]
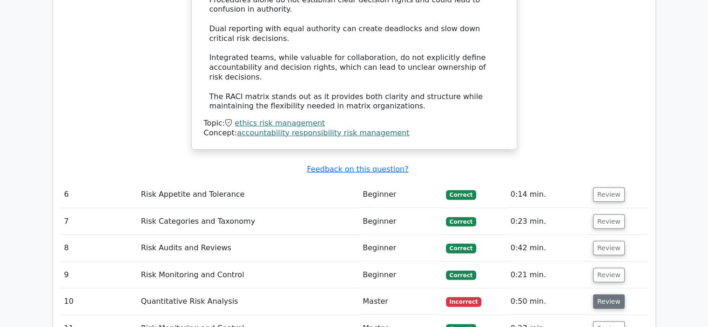
click at [605, 295] on button "Review" at bounding box center [609, 302] width 32 height 14
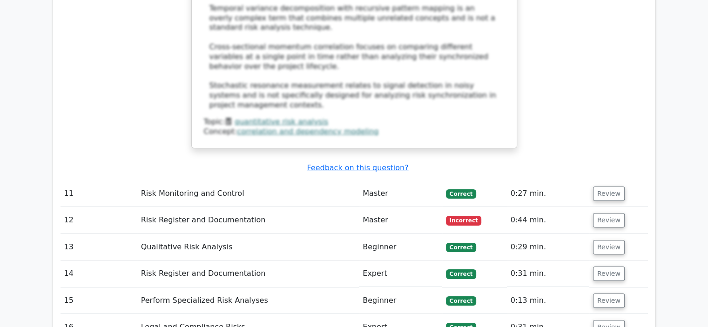
scroll to position [3164, 0]
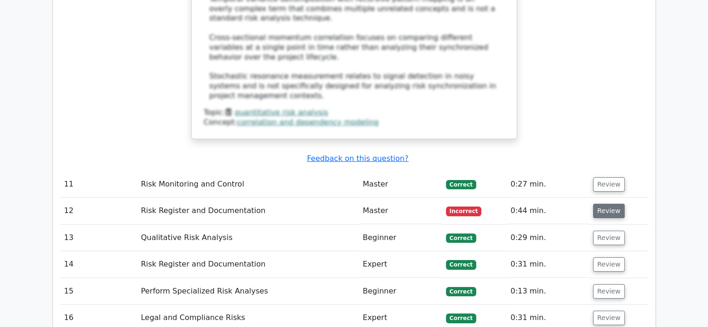
click at [605, 204] on button "Review" at bounding box center [609, 211] width 32 height 14
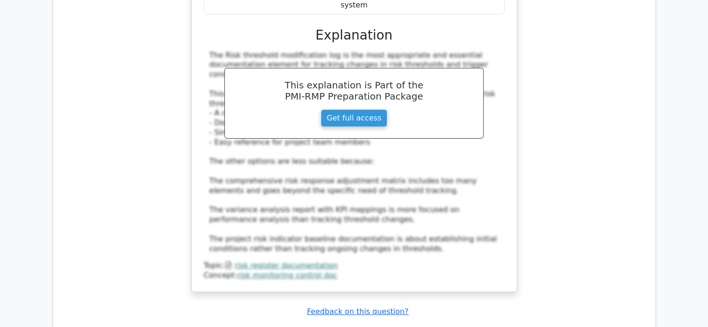
scroll to position [3676, 0]
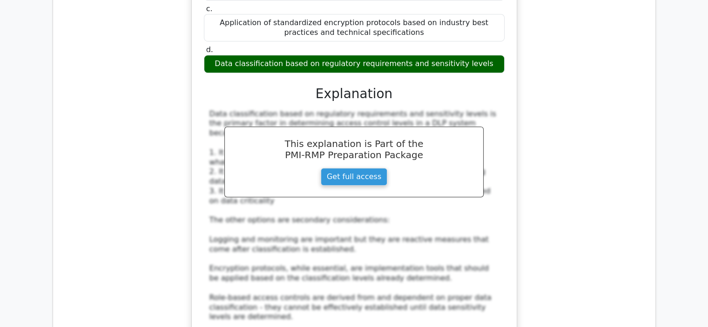
scroll to position [4234, 0]
